Goal: Task Accomplishment & Management: Complete application form

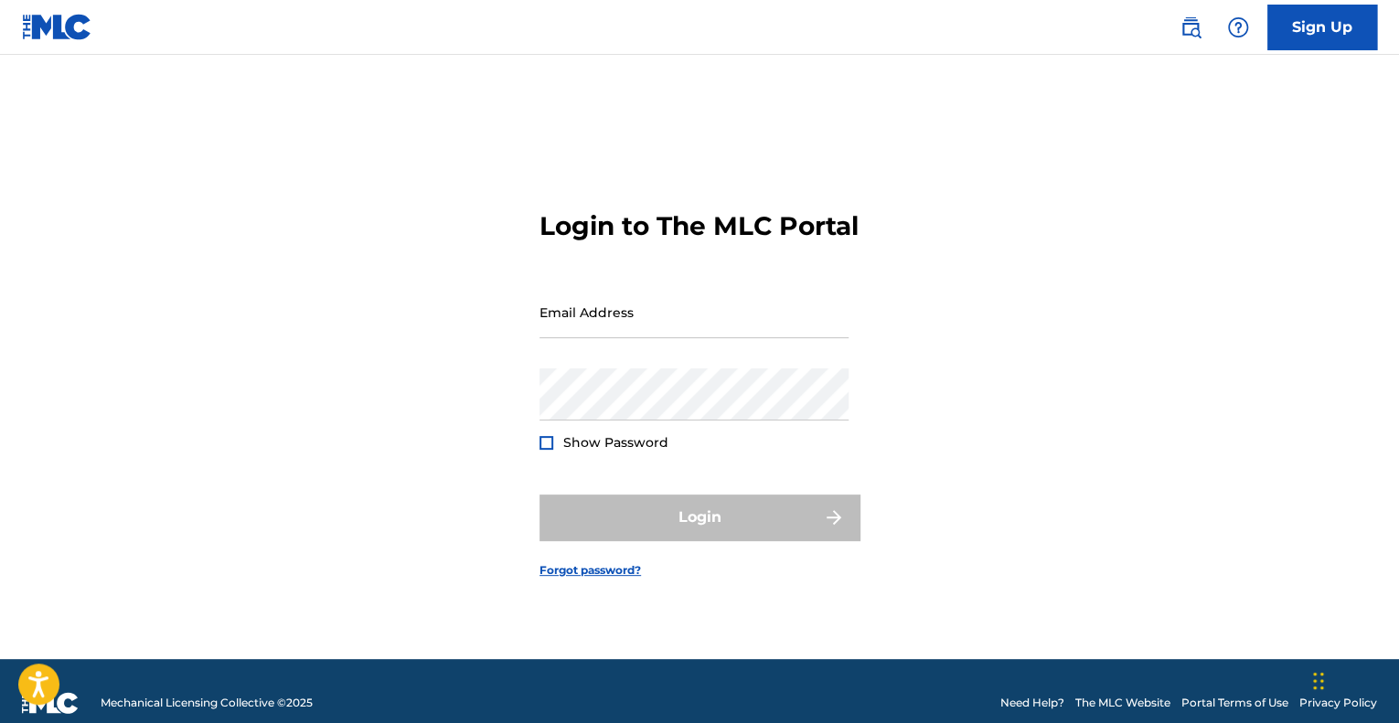
scroll to position [24, 0]
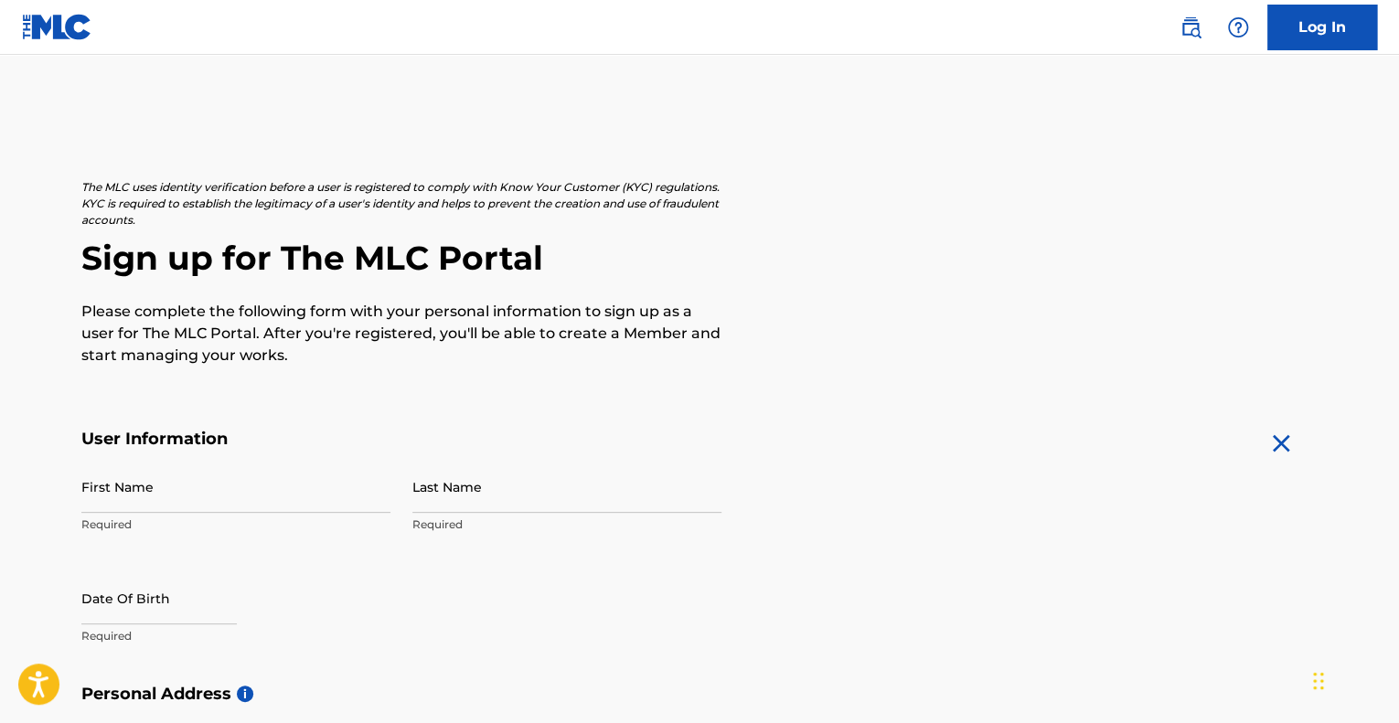
click at [78, 30] on img at bounding box center [57, 27] width 70 height 27
